Goal: Browse casually: Explore the website without a specific task or goal

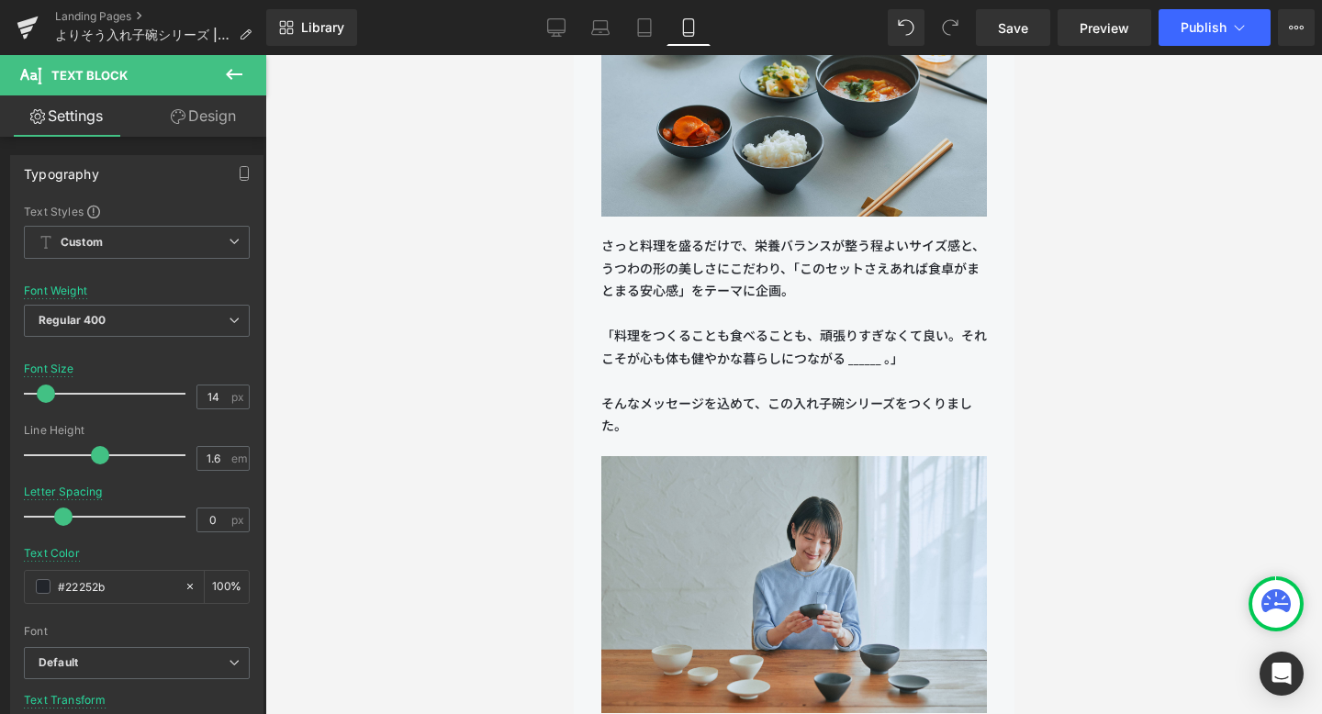
scroll to position [1935, 0]
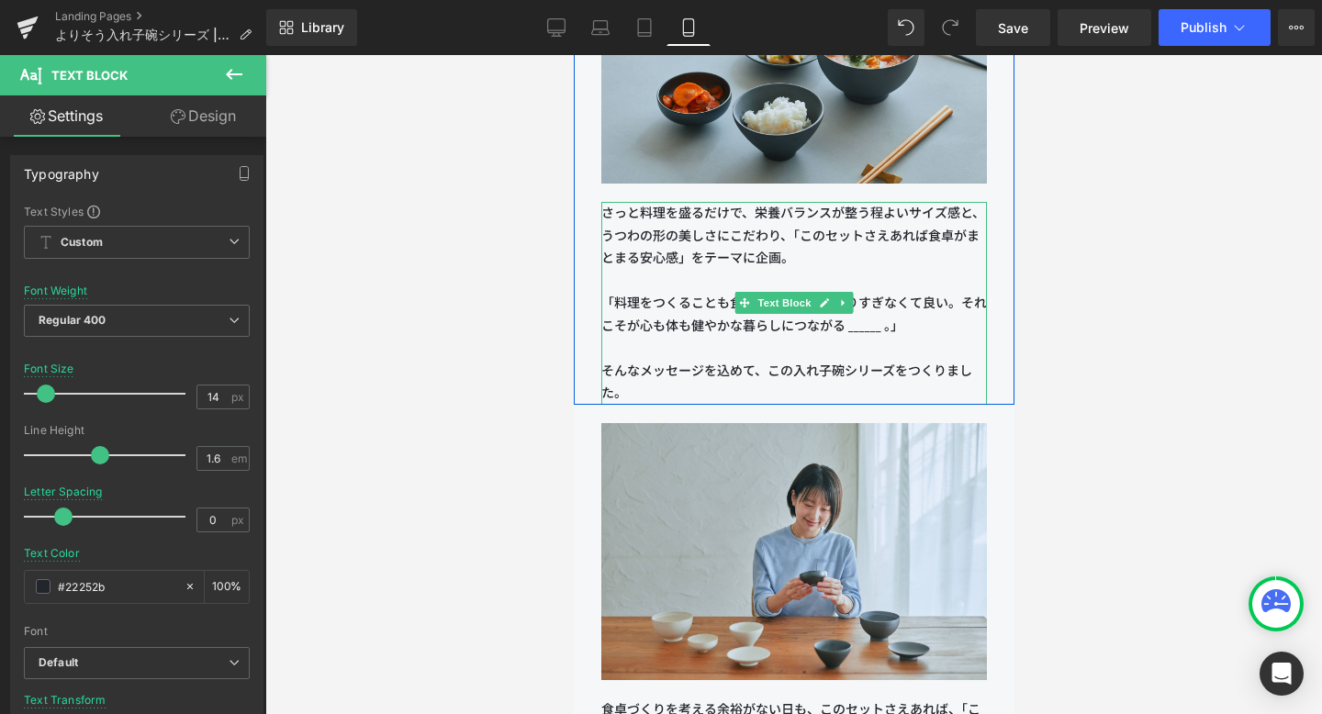
click at [760, 230] on span "さっと料理を盛るだけで、栄養バランスが整う程よいサイズ感と、うつわの形の美しさにこだわり、「このセットさえあれば食卓がまとまる安心感」をテーマに企画。" at bounding box center [793, 235] width 384 height 61
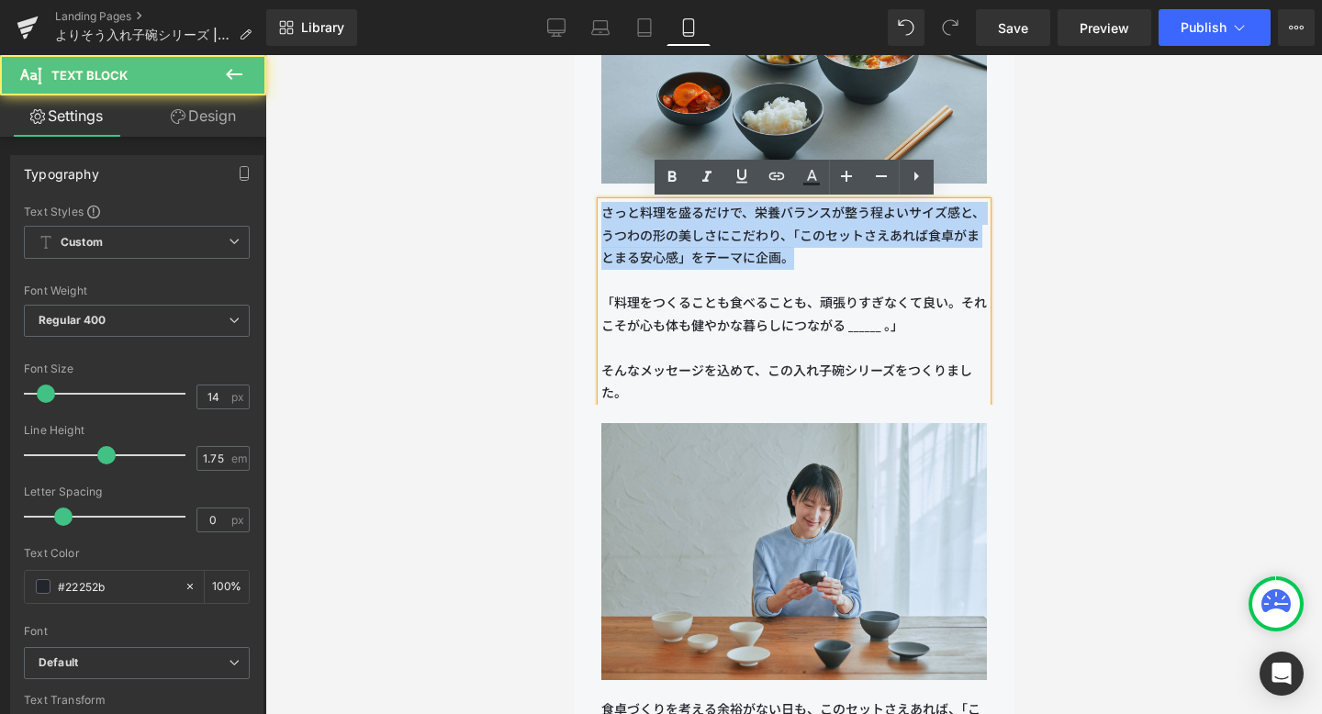
drag, startPoint x: 800, startPoint y: 258, endPoint x: 606, endPoint y: 207, distance: 200.5
click at [606, 207] on p "さっと料理を盛るだけで、栄養バランスが整う程よいサイズ感と、うつわの形の美しさにこだわり、「このセットさえあれば食卓がまとまる安心感」をテーマに企画。" at bounding box center [794, 236] width 386 height 68
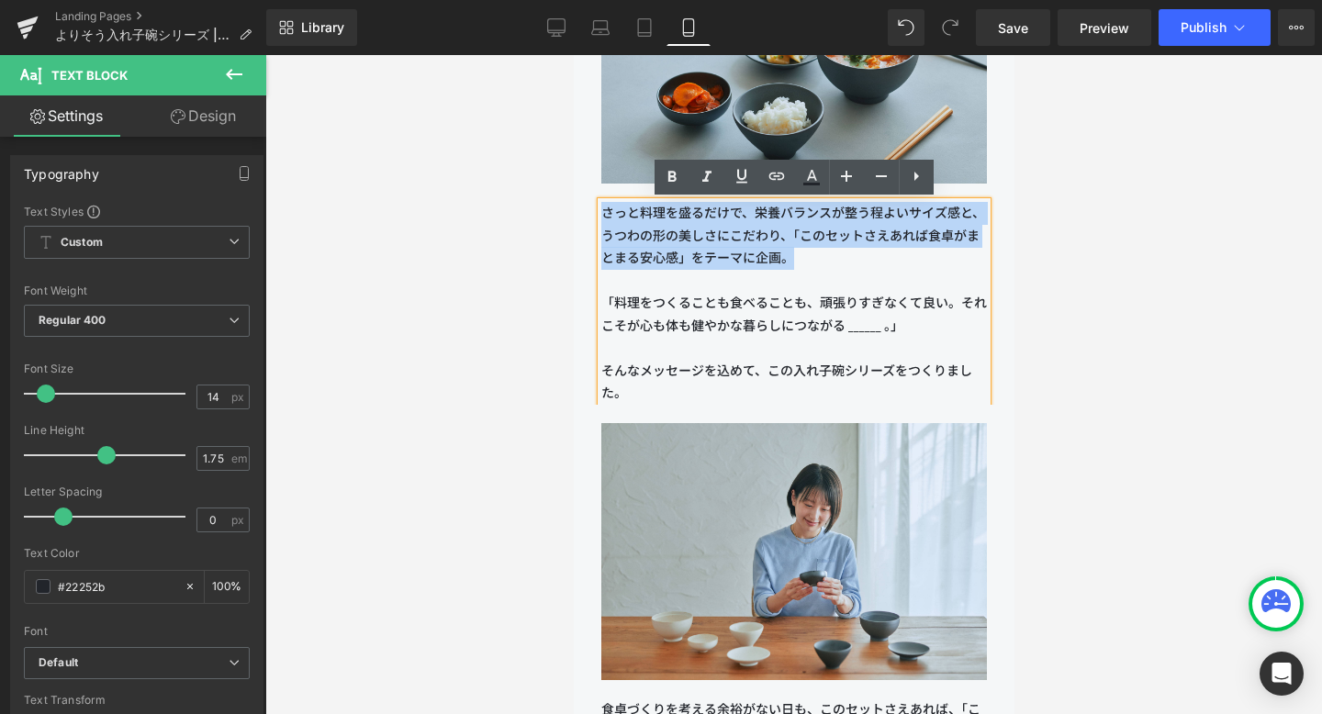
copy span "さっと料理を盛るだけで、栄養バランスが整う程よいサイズ感と、うつわの形の美しさにこだわり、「このセットさえあれば食卓がまとまる安心感」をテーマに企画。"
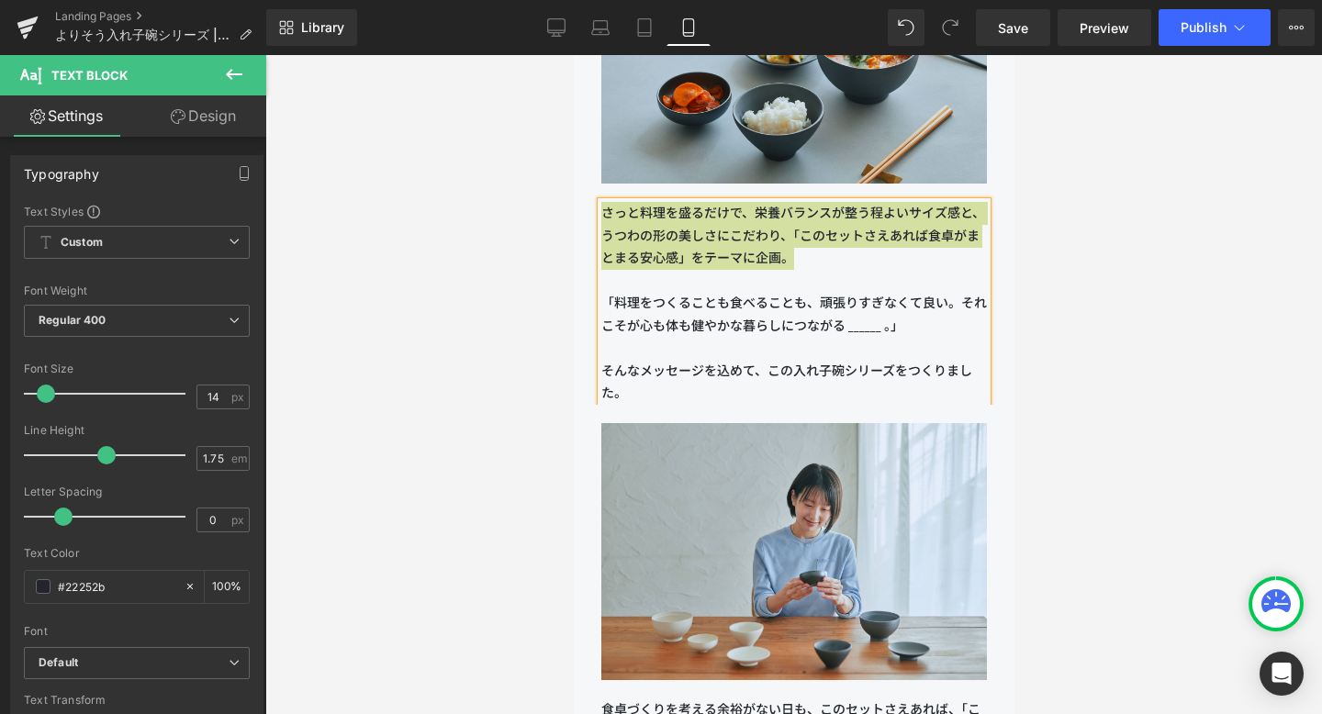
click at [540, 297] on div at bounding box center [793, 384] width 1057 height 659
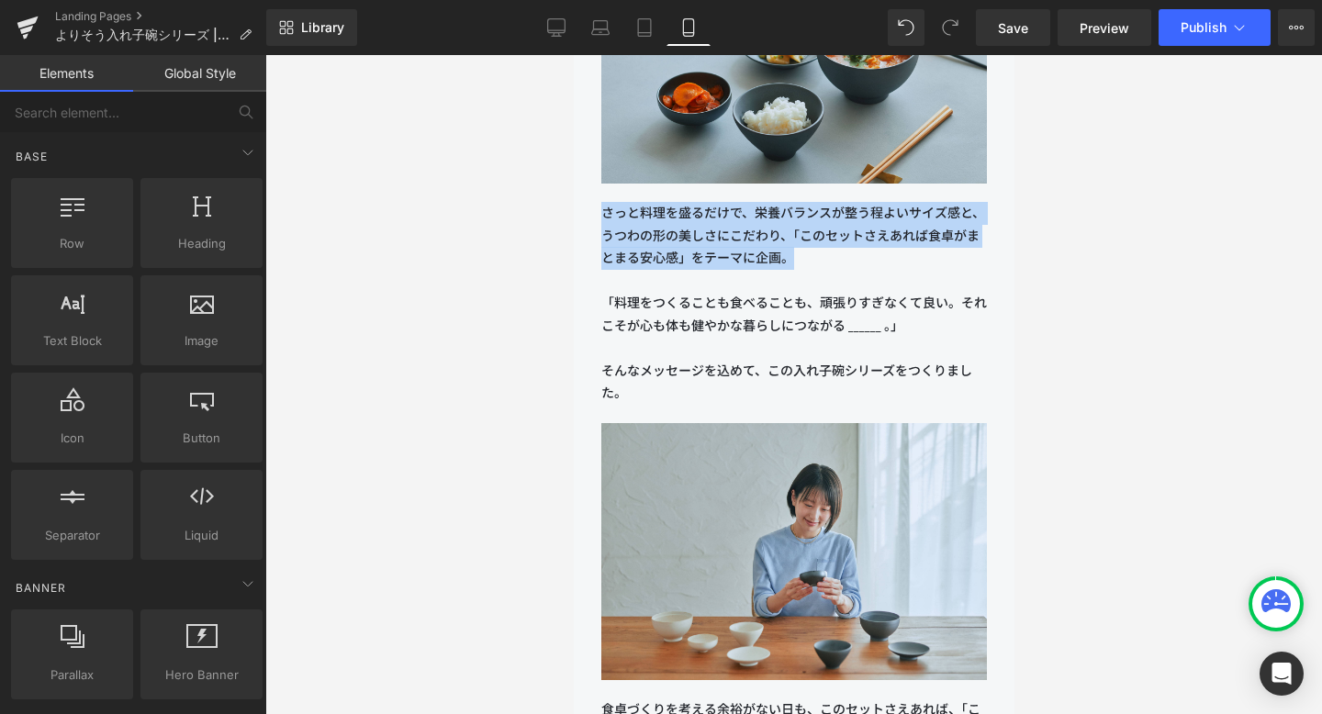
click at [687, 293] on p "「料理をつくることも食べることも、頑張りすぎなくて良い。それこそが心も体も健やかな暮らしにつながる ______ 。」" at bounding box center [794, 304] width 386 height 68
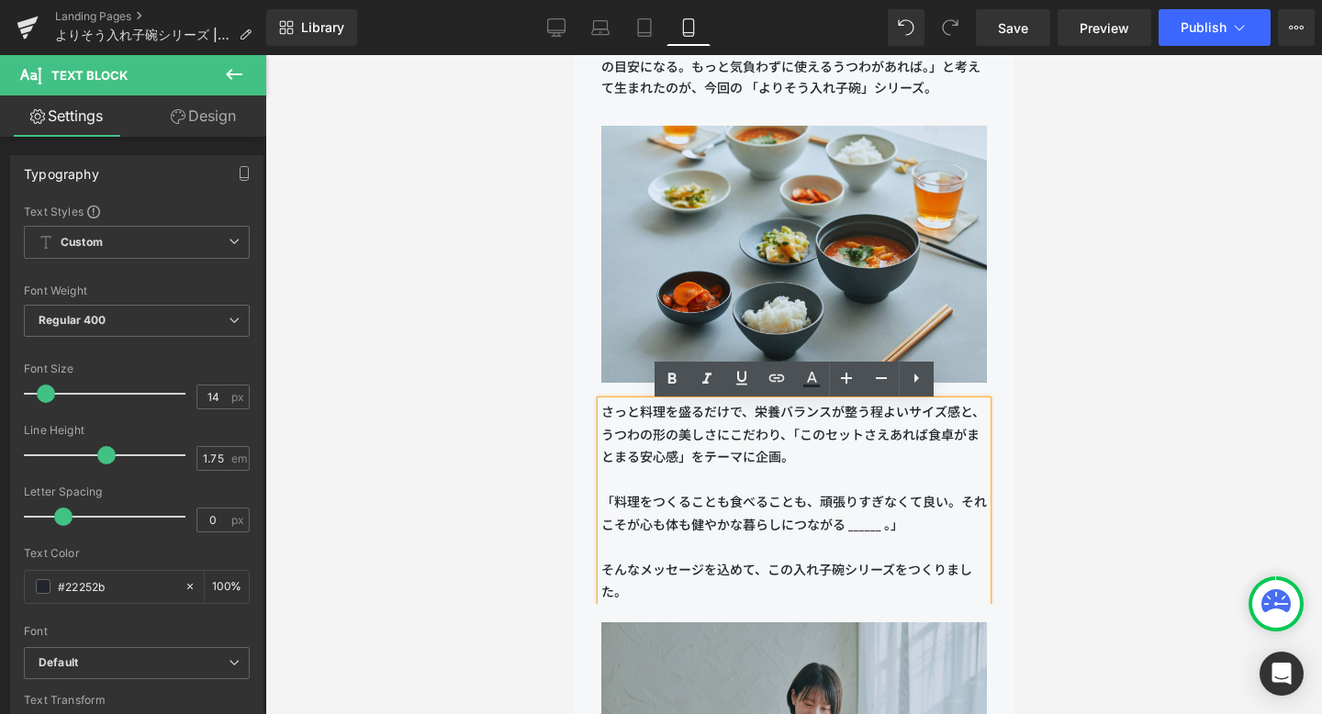
scroll to position [1737, 0]
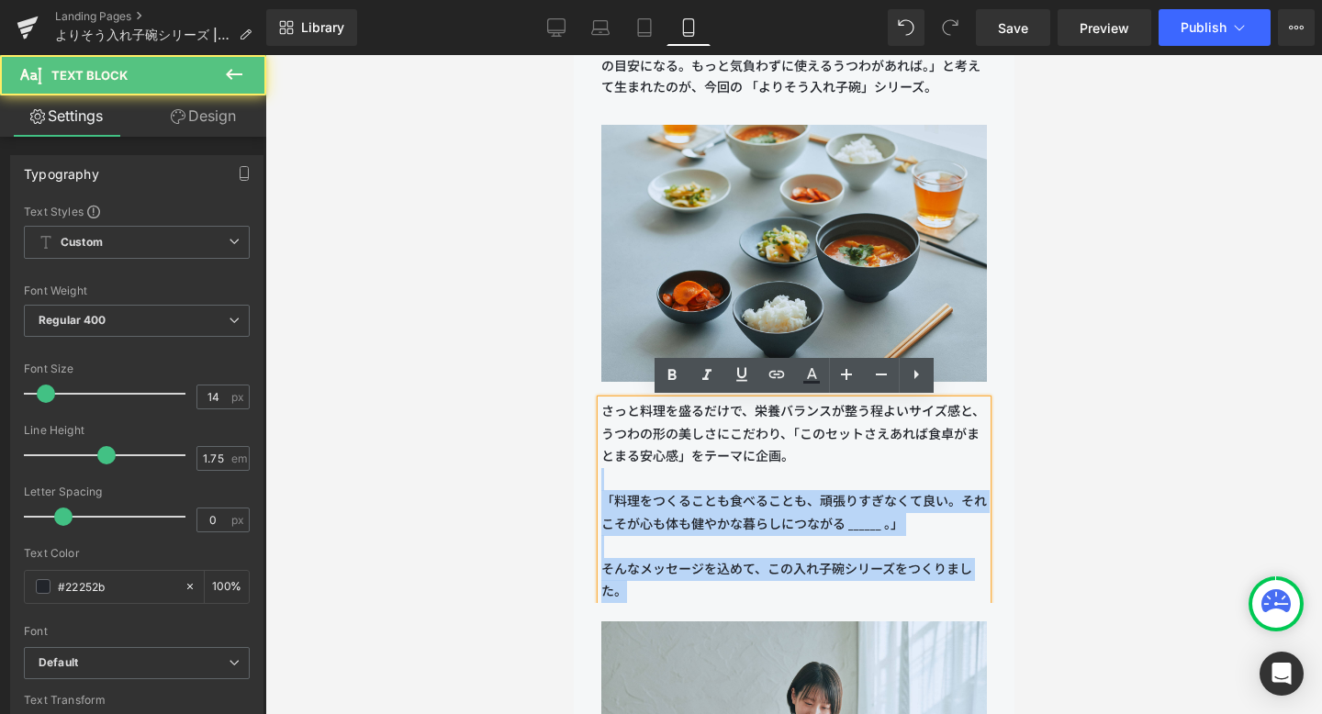
drag, startPoint x: 815, startPoint y: 456, endPoint x: 602, endPoint y: 400, distance: 220.1
click at [602, 400] on p "さっと料理を盛るだけで、栄養バランスが整う程よいサイズ感と、うつわの形の美しさにこだわり、「このセットさえあれば食卓がまとまる安心感」をテーマに企画。" at bounding box center [794, 434] width 386 height 68
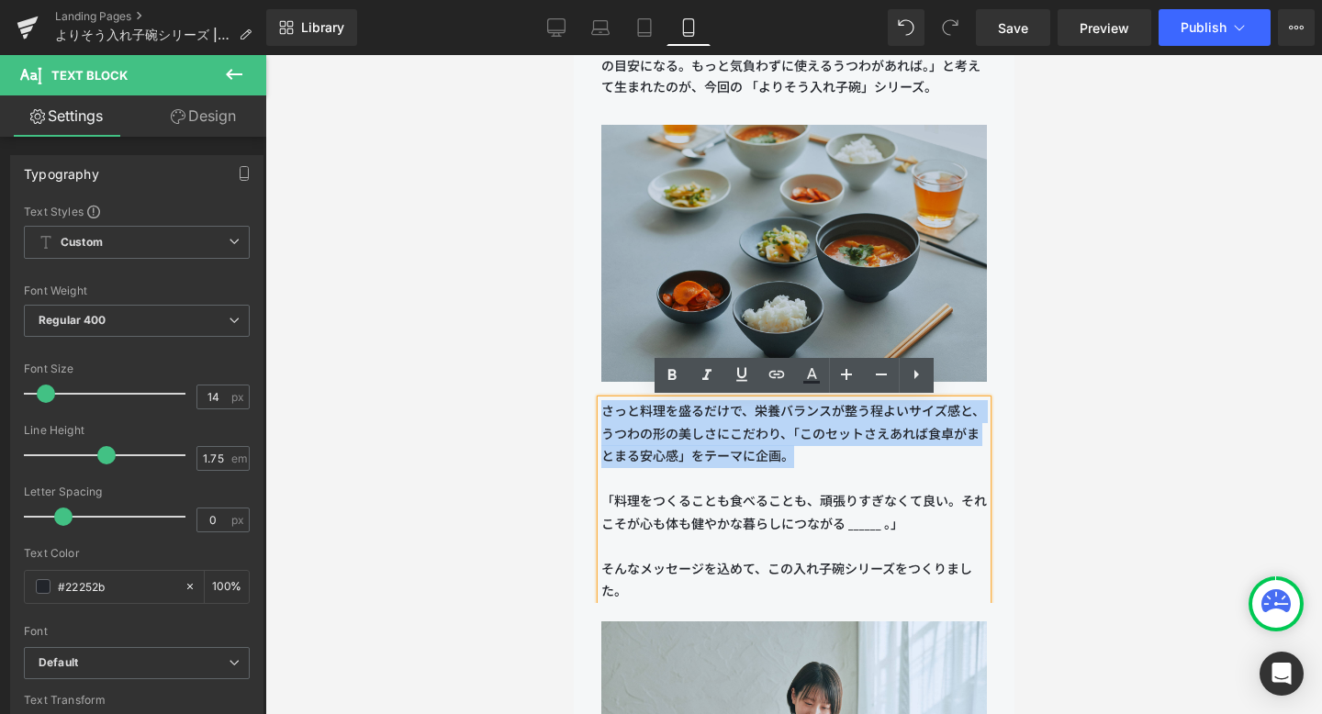
copy span "さっと料理を盛るだけで、栄養バランスが整う程よいサイズ感と、うつわの形の美しさにこだわり、「このセットさえあれば食卓がまとまる安心感」をテーマに企画。"
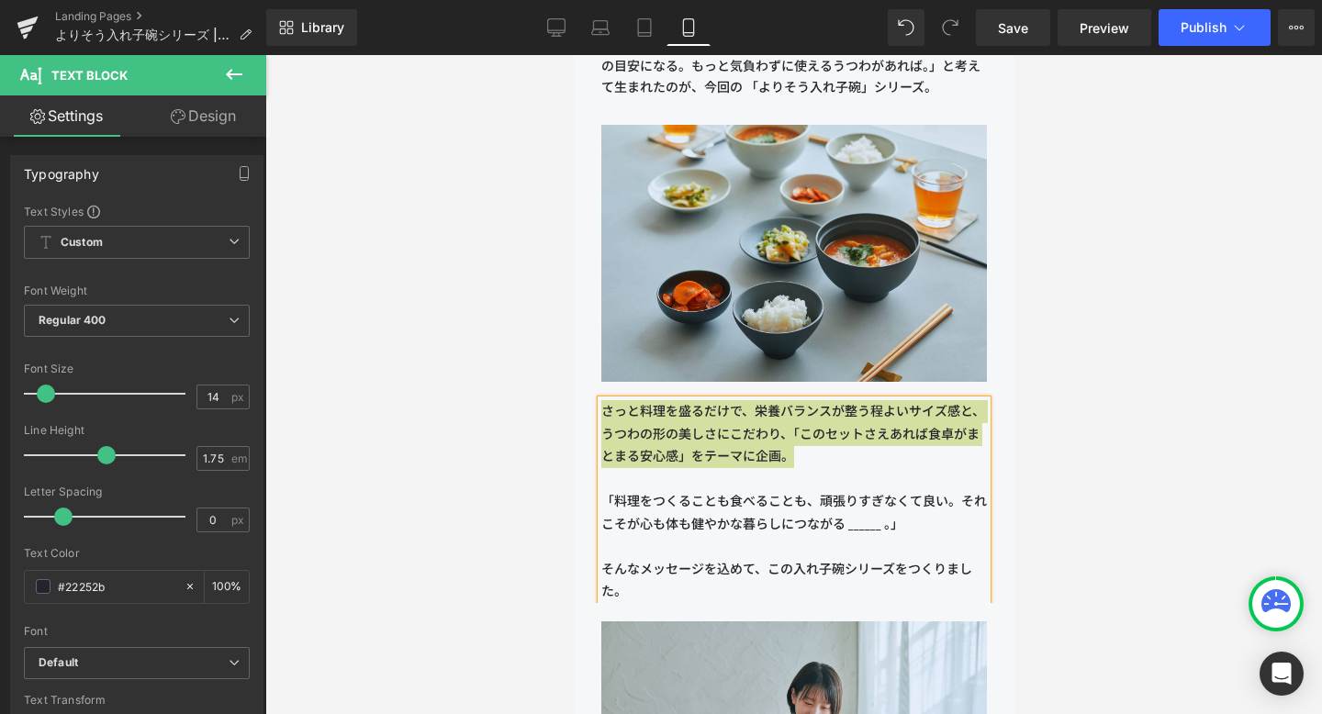
click at [1117, 374] on div at bounding box center [793, 384] width 1057 height 659
